Goal: Information Seeking & Learning: Learn about a topic

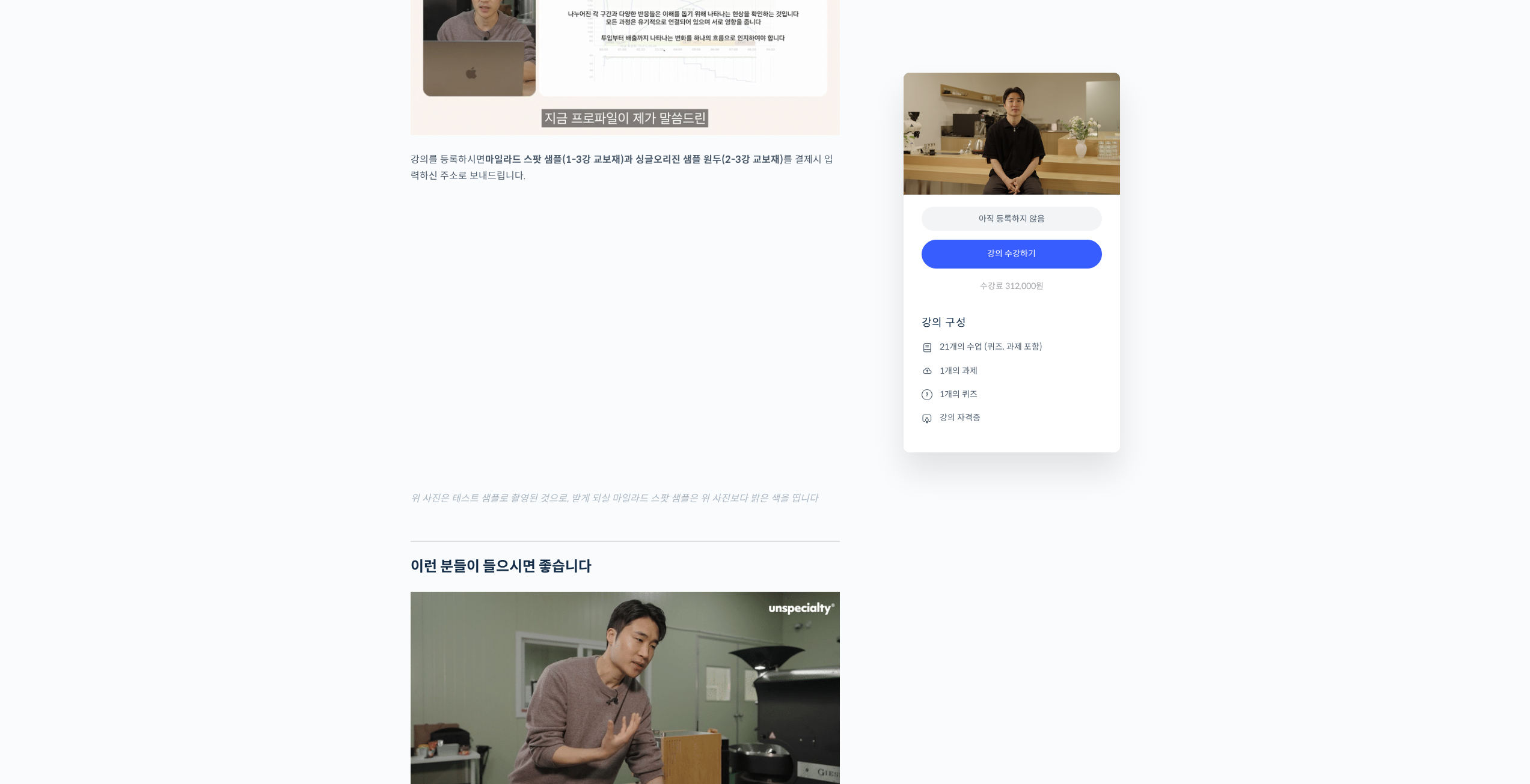
scroll to position [2564, 0]
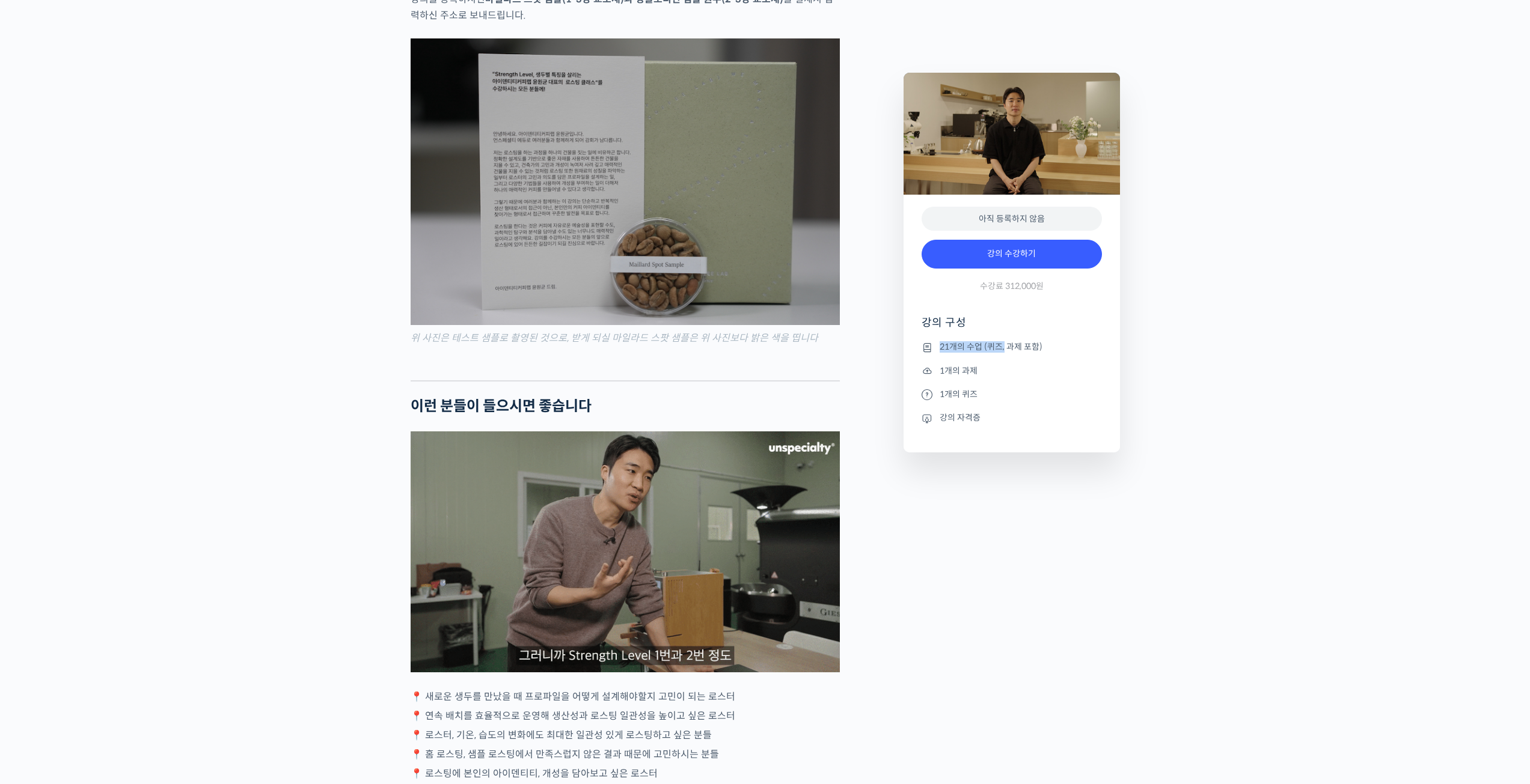
drag, startPoint x: 1004, startPoint y: 351, endPoint x: 933, endPoint y: 352, distance: 71.0
click at [933, 352] on li "21개의 수업 (퀴즈, 과제 포함)" at bounding box center [1012, 348] width 181 height 14
click at [1017, 363] on li "1개의 과제" at bounding box center [1012, 371] width 181 height 14
drag, startPoint x: 941, startPoint y: 416, endPoint x: 1003, endPoint y: 423, distance: 62.4
click at [982, 420] on li "강의 자격증" at bounding box center [1012, 418] width 181 height 14
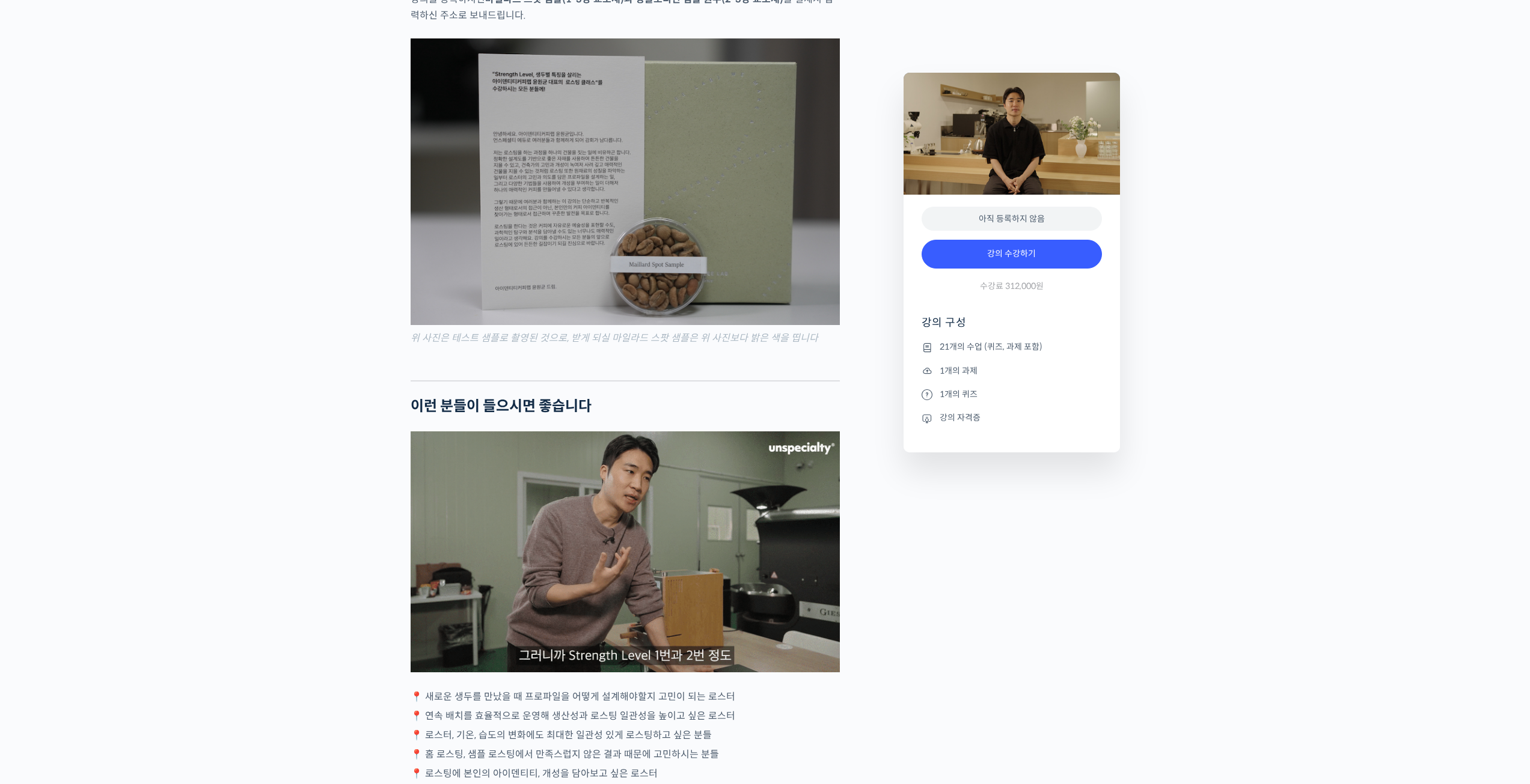
click at [1005, 423] on li "강의 자격증" at bounding box center [1012, 418] width 181 height 14
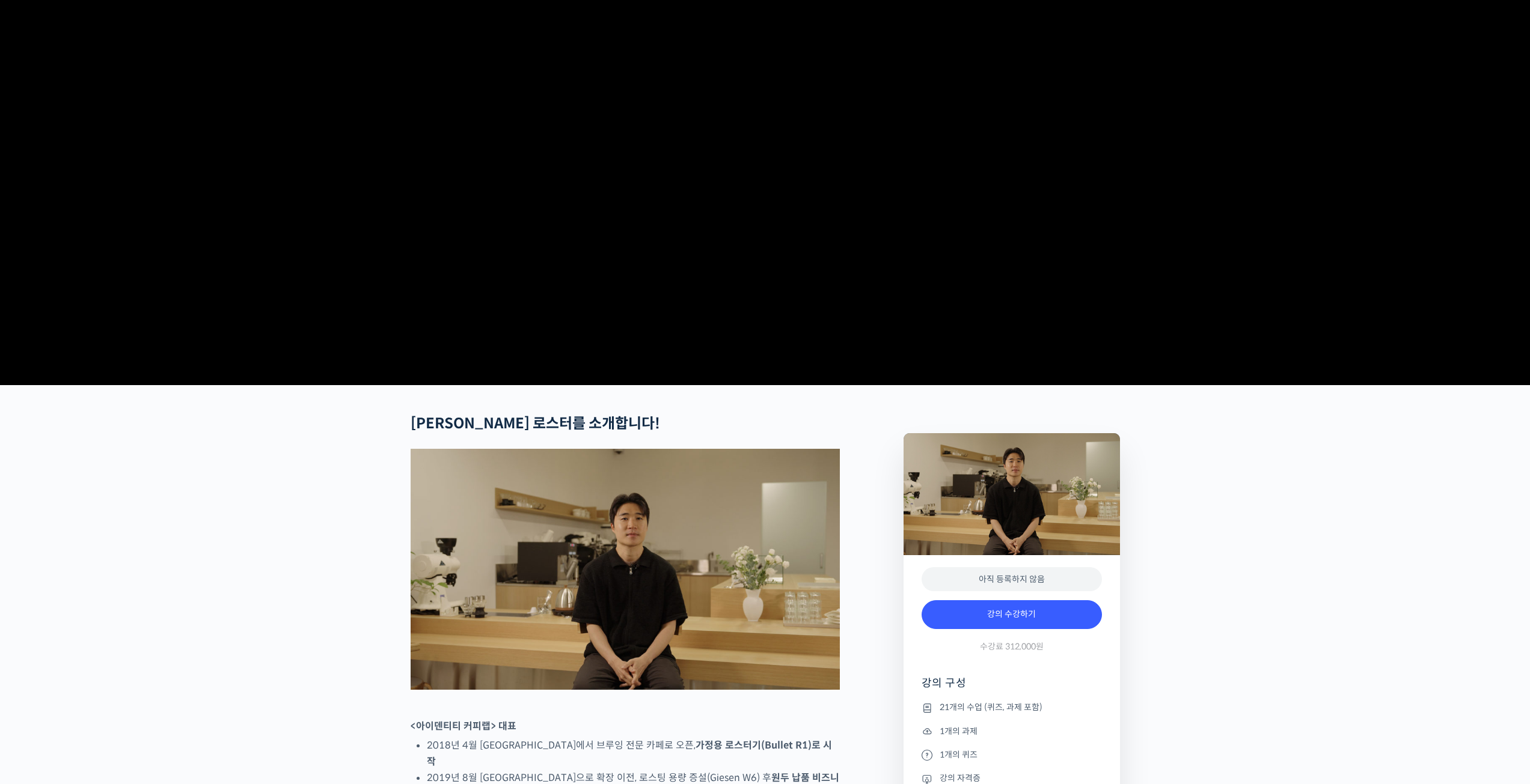
scroll to position [0, 0]
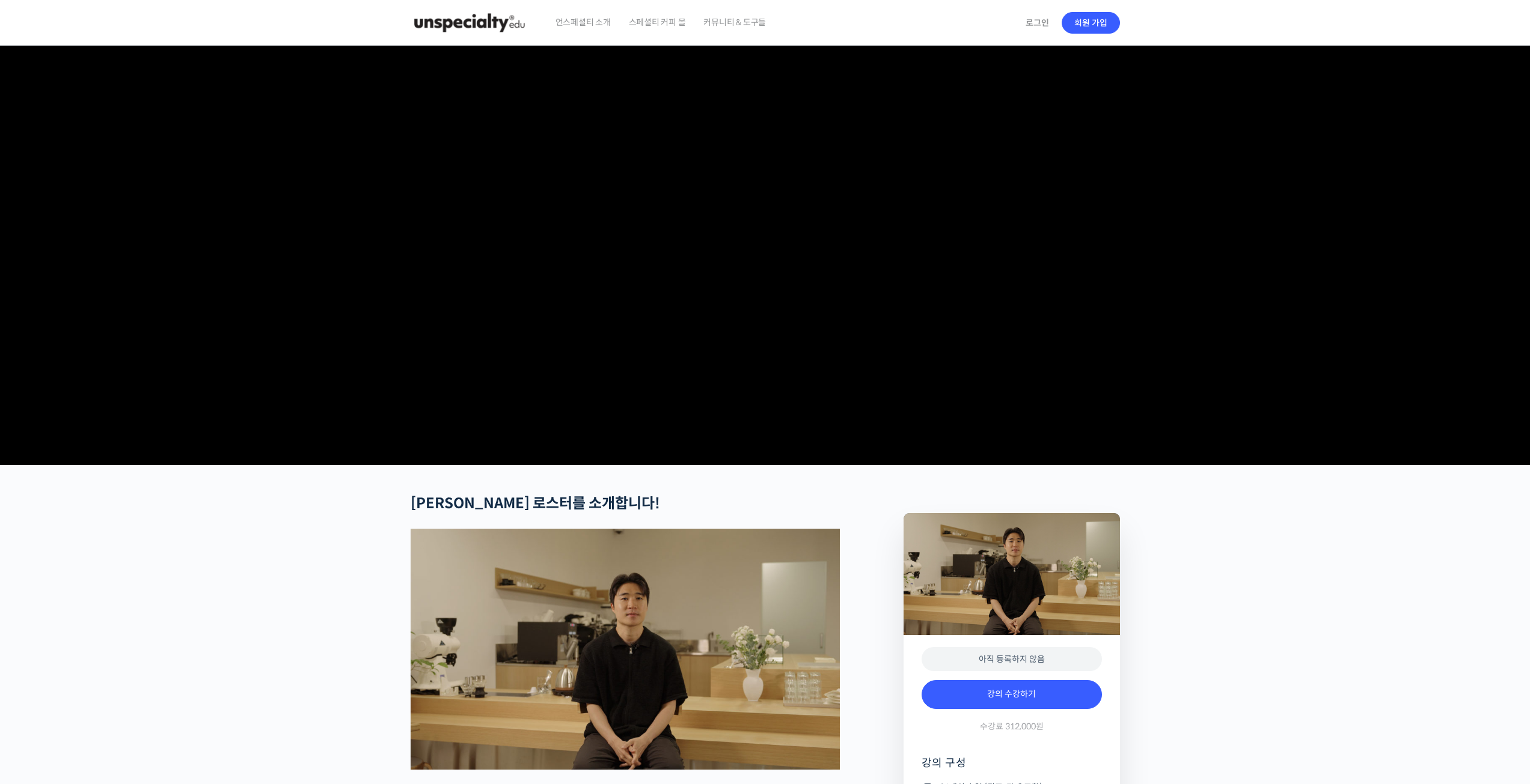
click at [496, 25] on img at bounding box center [469, 23] width 118 height 36
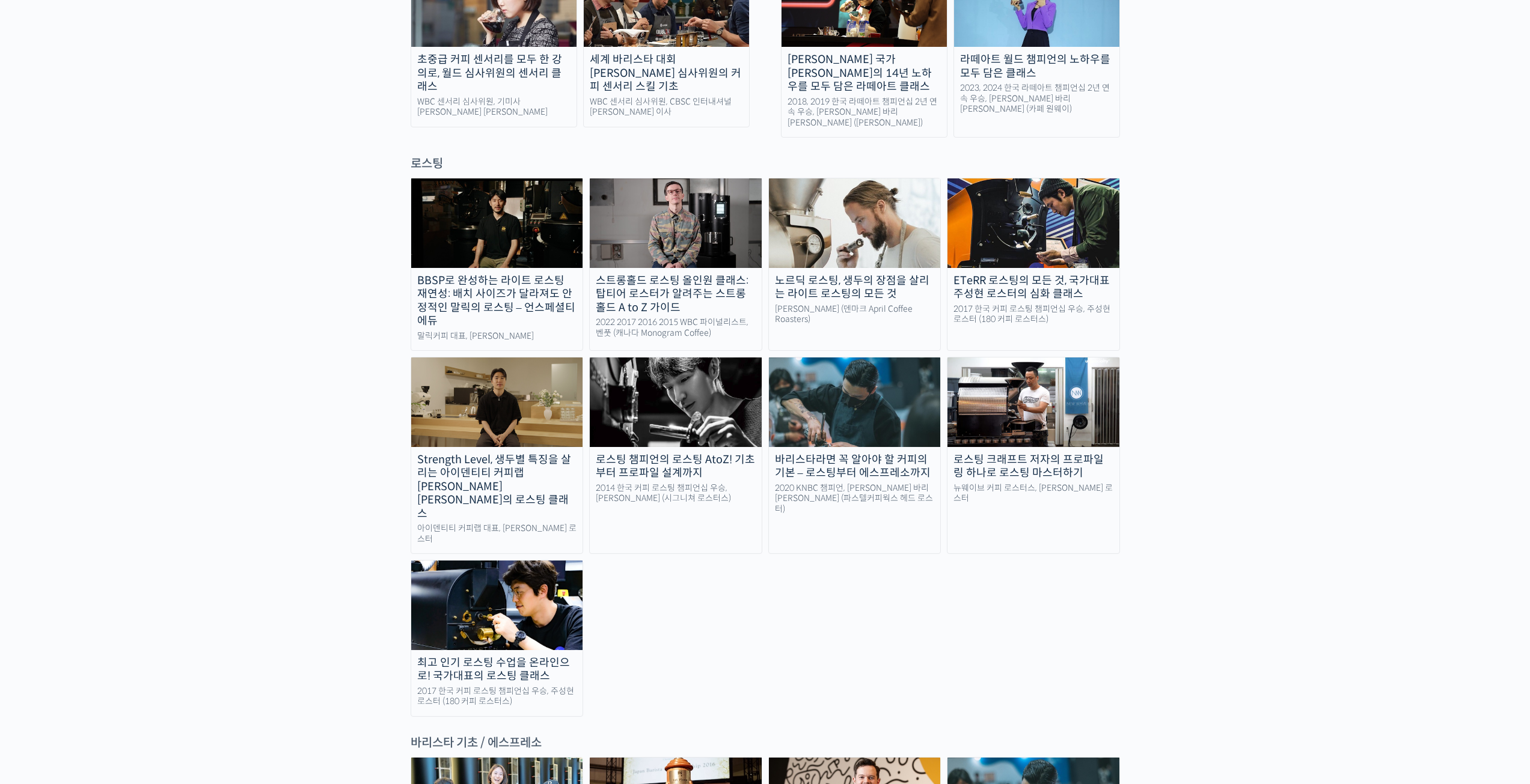
scroll to position [882, 0]
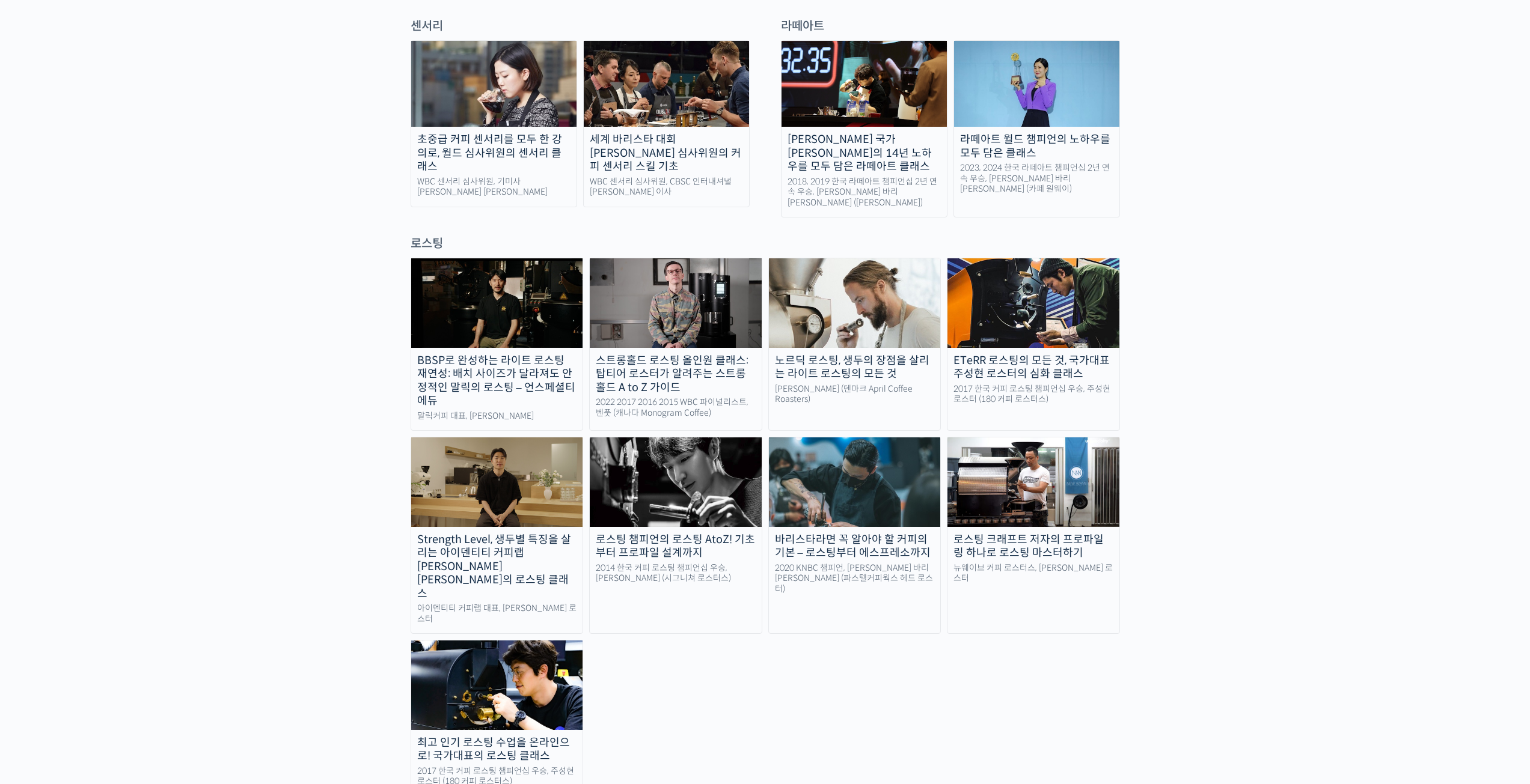
click at [1041, 259] on img at bounding box center [1033, 303] width 172 height 89
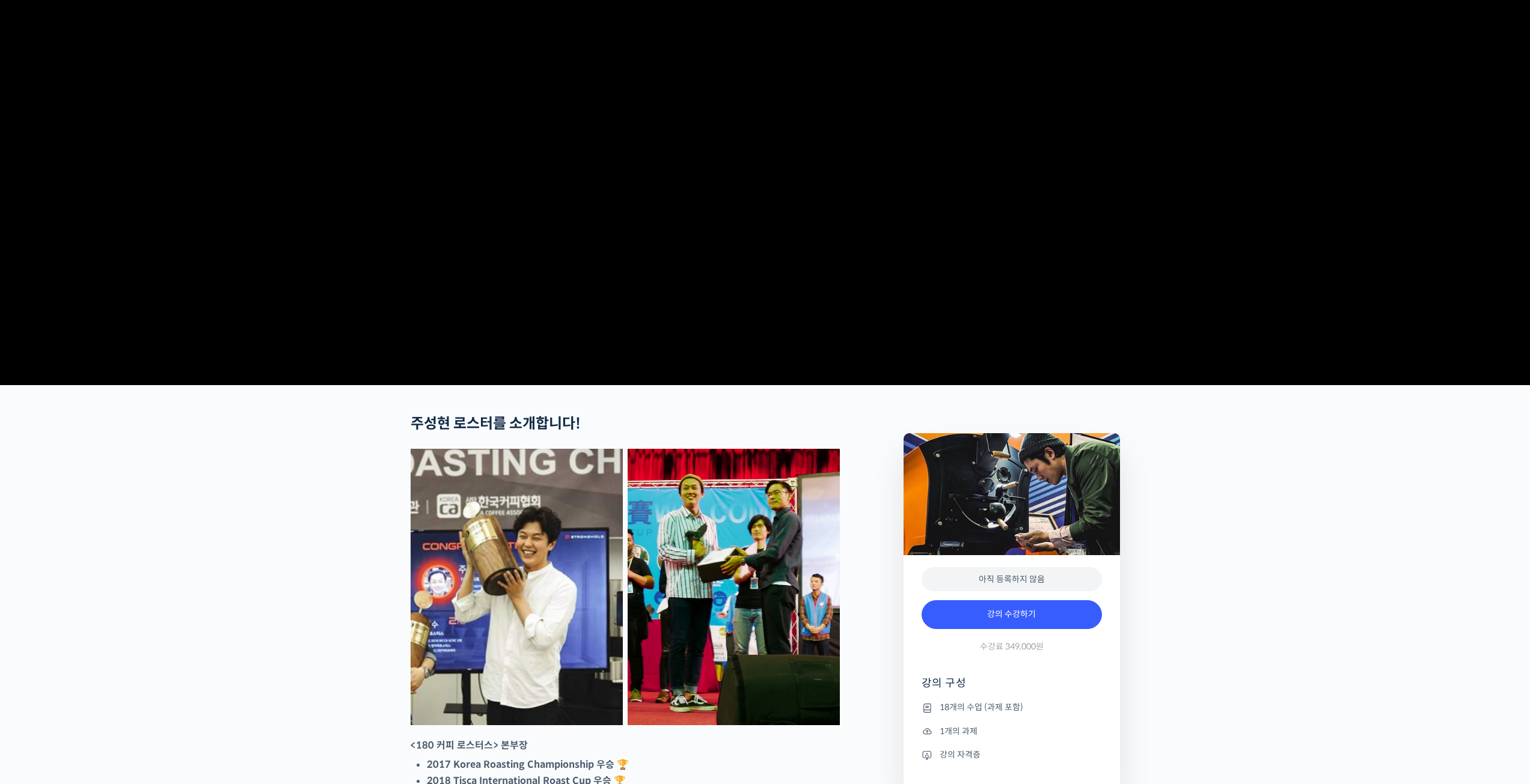
scroll to position [160, 0]
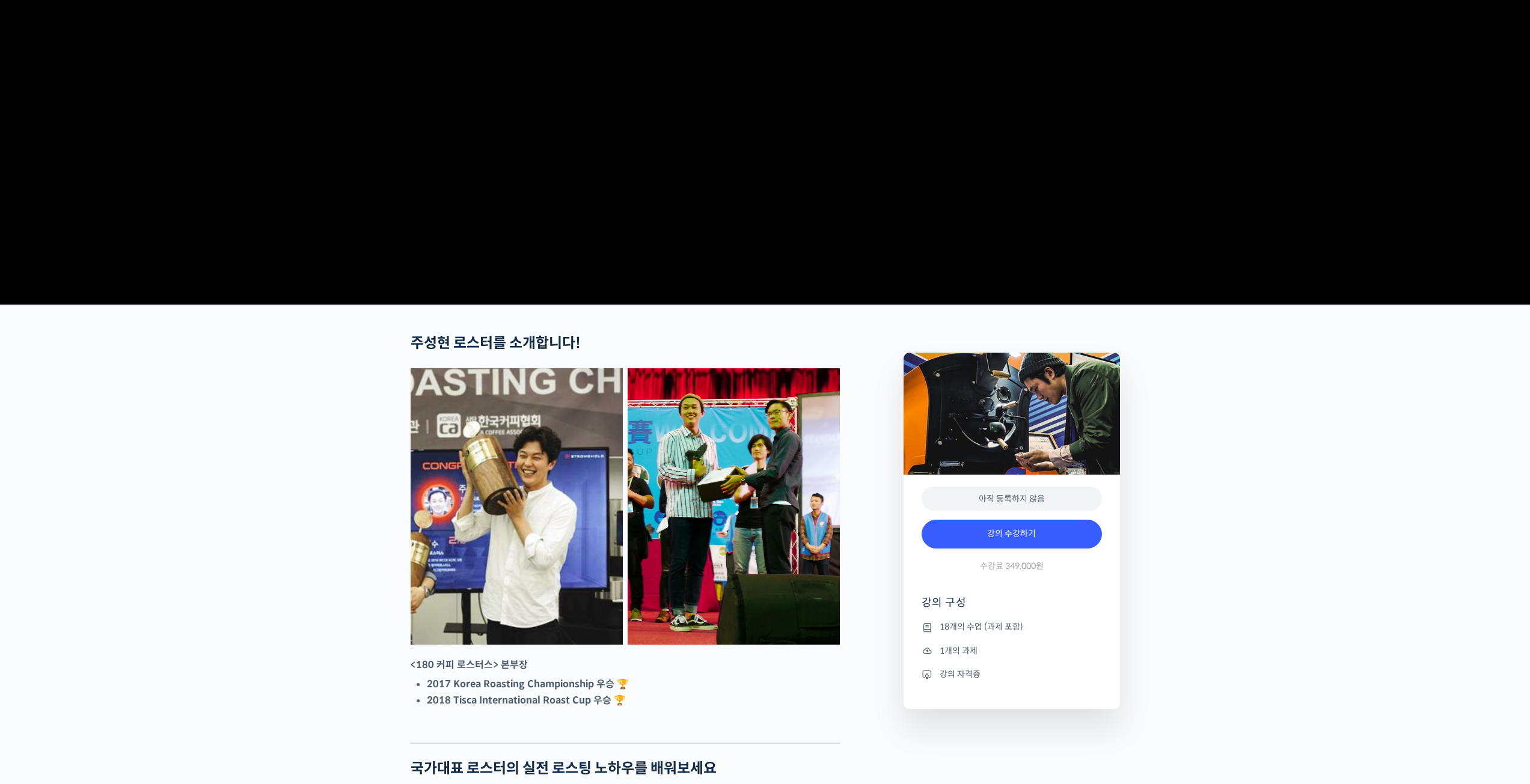
click at [673, 231] on video at bounding box center [765, 92] width 709 height 415
drag, startPoint x: 496, startPoint y: 748, endPoint x: 573, endPoint y: 751, distance: 77.1
click at [573, 709] on li "2018 Tisca International Roast Cup 우승 🏆" at bounding box center [633, 700] width 413 height 16
click at [661, 709] on li "2018 Tisca International Roast Cup 우승 🏆" at bounding box center [633, 700] width 413 height 16
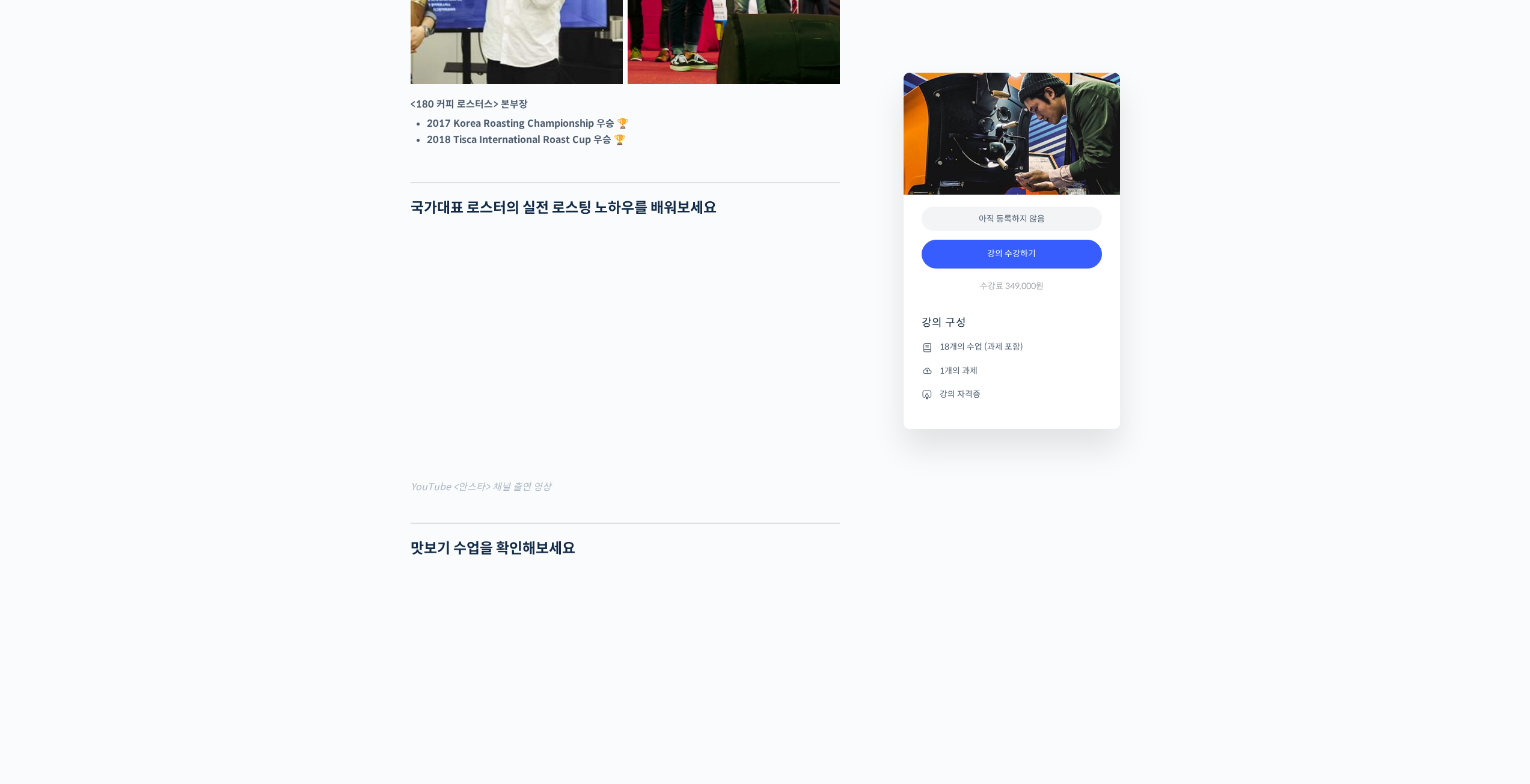
scroll to position [801, 0]
